Goal: Transaction & Acquisition: Purchase product/service

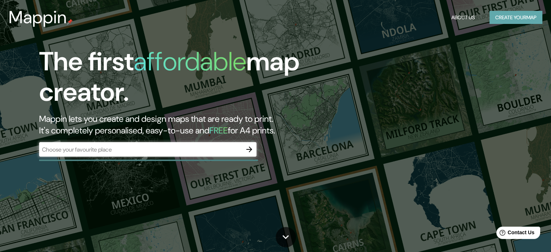
click at [523, 20] on button "Create your map" at bounding box center [515, 17] width 53 height 13
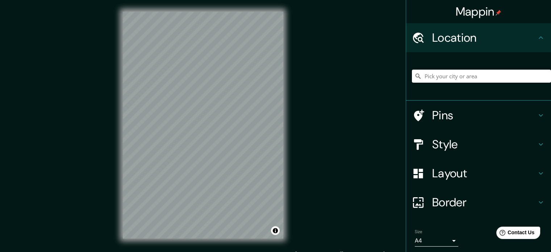
click at [294, 99] on div "© Mapbox © OpenStreetMap Improve this map" at bounding box center [203, 125] width 184 height 250
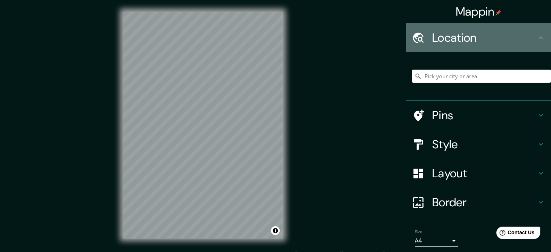
click at [539, 37] on icon at bounding box center [541, 37] width 4 height 3
click at [445, 36] on h4 "Location" at bounding box center [484, 37] width 104 height 14
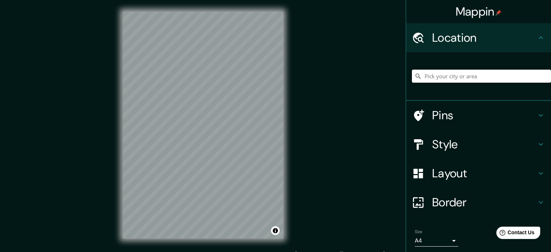
click at [437, 74] on input "Pick your city or area" at bounding box center [481, 76] width 139 height 13
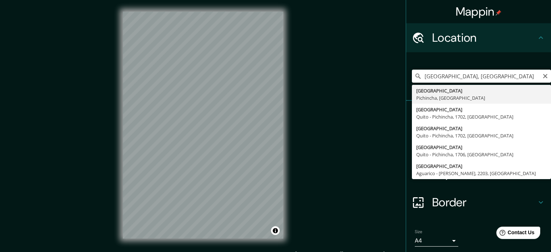
type input "[GEOGRAPHIC_DATA], [GEOGRAPHIC_DATA], [GEOGRAPHIC_DATA]"
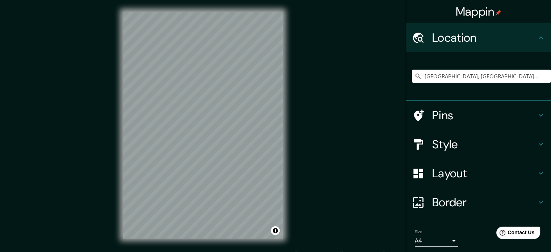
click at [537, 143] on icon at bounding box center [541, 144] width 9 height 9
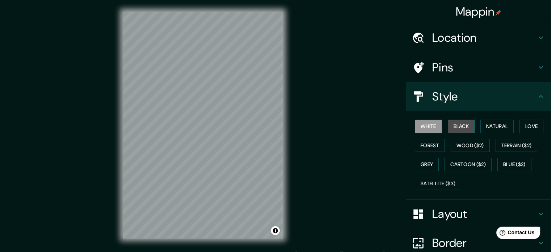
click at [454, 129] on button "Black" at bounding box center [461, 126] width 27 height 13
click at [419, 125] on button "White" at bounding box center [428, 126] width 27 height 13
click at [488, 128] on button "Natural" at bounding box center [496, 126] width 33 height 13
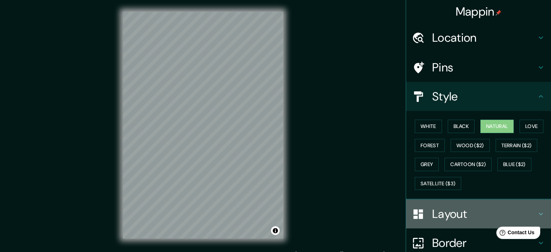
click at [537, 211] on icon at bounding box center [541, 213] width 9 height 9
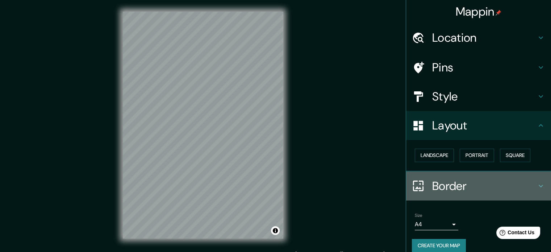
click at [537, 185] on icon at bounding box center [541, 186] width 9 height 9
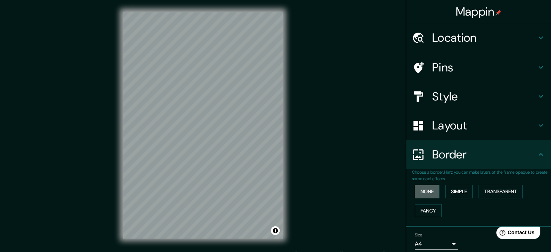
click at [426, 193] on button "None" at bounding box center [427, 191] width 25 height 13
click at [449, 189] on button "Simple" at bounding box center [459, 191] width 28 height 13
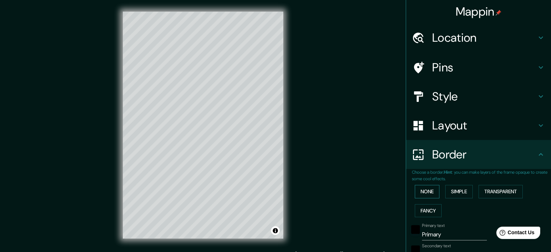
click at [422, 191] on button "None" at bounding box center [427, 191] width 25 height 13
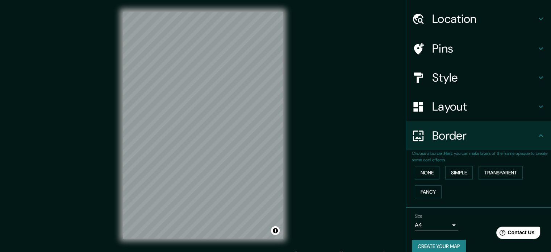
scroll to position [28, 0]
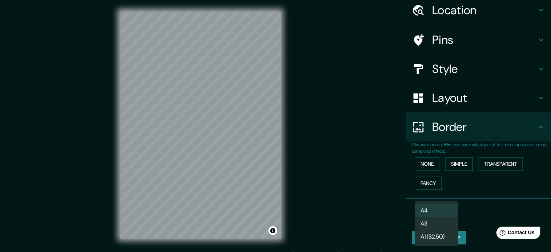
click at [447, 216] on body "Mappin Location [GEOGRAPHIC_DATA], [GEOGRAPHIC_DATA], [GEOGRAPHIC_DATA] Pins St…" at bounding box center [275, 126] width 551 height 252
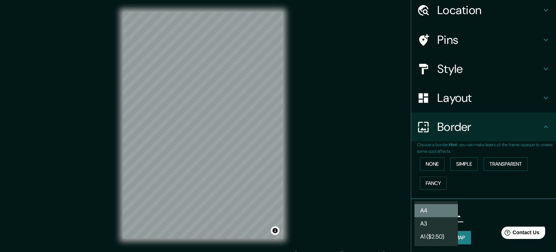
click at [445, 214] on li "A4" at bounding box center [436, 210] width 43 height 13
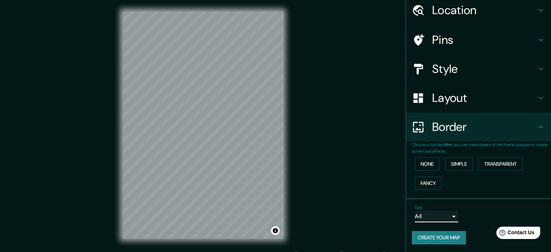
scroll to position [0, 0]
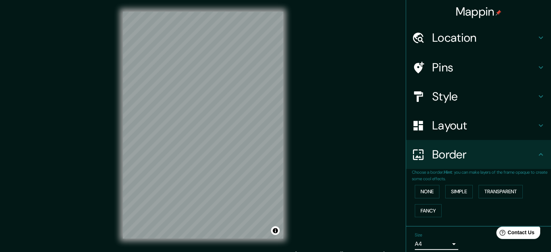
click at [537, 65] on icon at bounding box center [541, 67] width 9 height 9
